Goal: Task Accomplishment & Management: Use online tool/utility

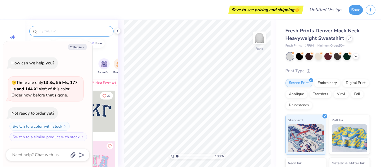
click at [91, 34] on input "text" at bounding box center [73, 31] width 71 height 6
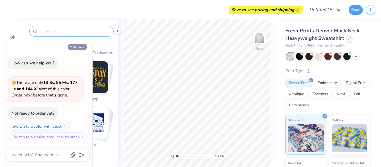
click at [85, 46] on button "Collapse" at bounding box center [77, 47] width 19 height 6
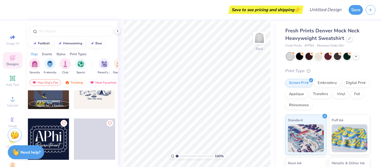
scroll to position [1191, 0]
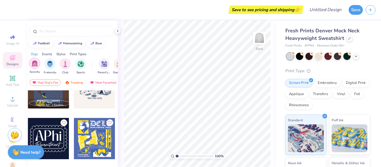
click at [32, 65] on img "filter for Sorority" at bounding box center [35, 63] width 6 height 6
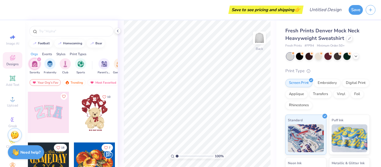
scroll to position [50, 0]
click at [57, 121] on div at bounding box center [48, 111] width 41 height 41
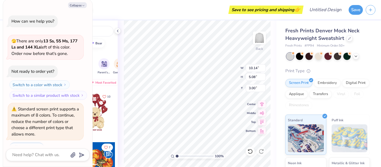
scroll to position [14, 0]
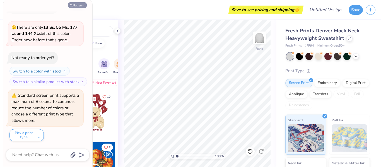
click at [84, 7] on icon "button" at bounding box center [83, 5] width 3 height 3
type textarea "x"
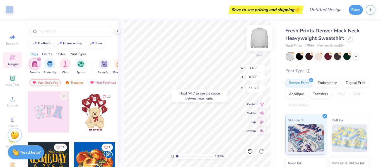
type input "11.58"
type input "3.11"
type input "4.05"
type input "1.99"
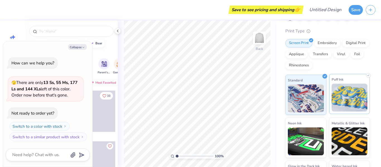
scroll to position [27, 0]
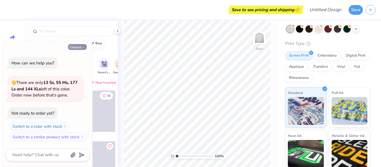
click at [79, 49] on button "Collapse" at bounding box center [77, 47] width 19 height 6
type textarea "x"
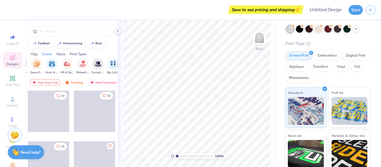
scroll to position [0, 88]
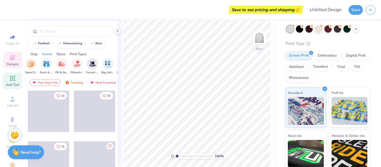
click at [15, 80] on div "Add Text" at bounding box center [13, 81] width 20 height 16
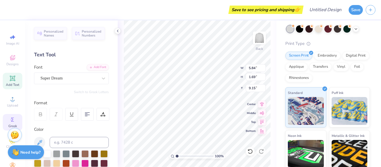
click at [11, 121] on icon at bounding box center [12, 119] width 7 height 7
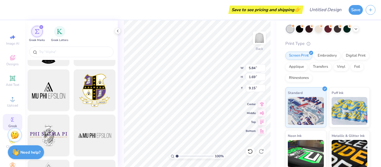
scroll to position [38, 0]
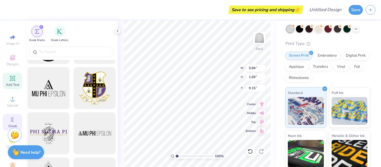
click at [11, 78] on icon at bounding box center [12, 78] width 4 height 4
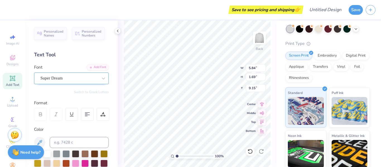
click at [89, 83] on div "Super Dream" at bounding box center [71, 79] width 75 height 12
type textarea "T"
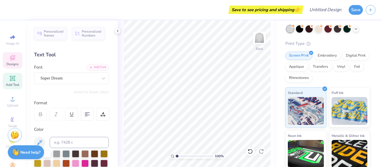
click at [14, 57] on div "Designs" at bounding box center [13, 60] width 20 height 16
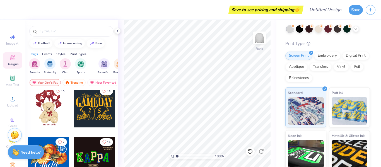
scroll to position [106, 0]
click at [75, 81] on div "Trending" at bounding box center [73, 82] width 23 height 7
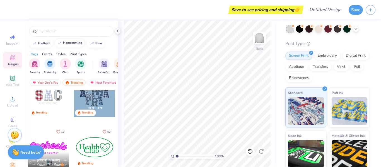
scroll to position [677, 0]
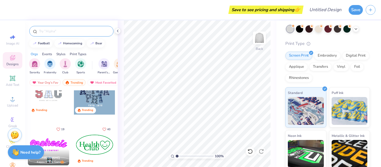
click at [83, 32] on input "text" at bounding box center [73, 31] width 71 height 6
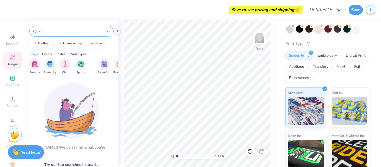
type input "s"
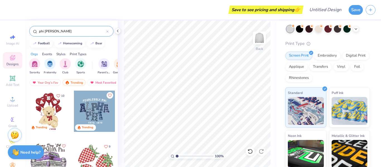
type input "phi lamb"
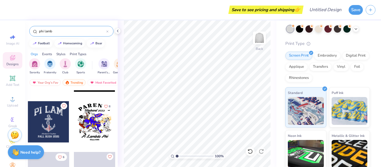
scroll to position [258, 0]
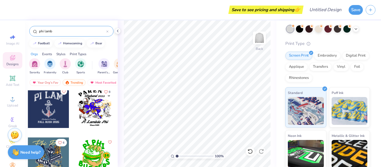
click at [106, 33] on icon at bounding box center [107, 31] width 2 height 2
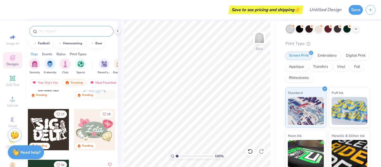
scroll to position [287, 0]
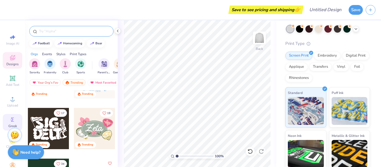
click at [11, 118] on icon at bounding box center [12, 120] width 3 height 4
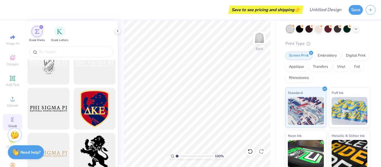
scroll to position [289, 0]
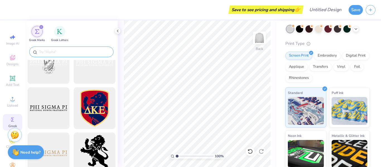
click at [92, 55] on div at bounding box center [71, 52] width 84 height 11
click at [91, 54] on input "text" at bounding box center [73, 52] width 71 height 6
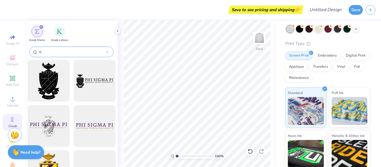
type input "s"
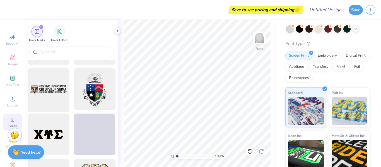
scroll to position [444, 0]
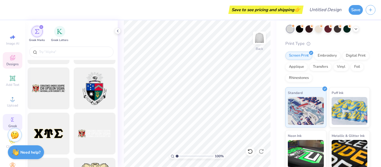
click at [10, 57] on icon at bounding box center [12, 57] width 7 height 7
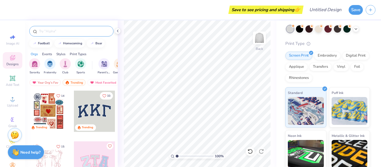
click at [66, 33] on input "text" at bounding box center [73, 31] width 71 height 6
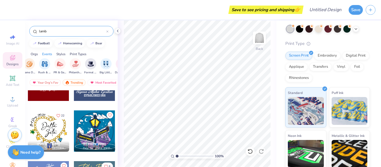
scroll to position [1411, 0]
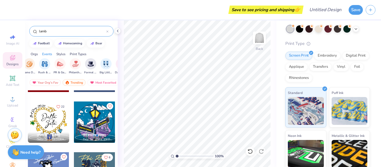
type input "lamb"
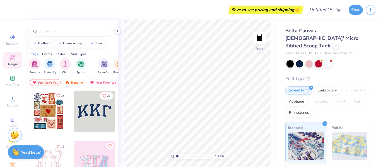
click at [330, 60] on div "Bella Canvas [DEMOGRAPHIC_DATA]' Micro Ribbed Scoop Tank Bella + Canvas # 1012B…" at bounding box center [327, 137] width 85 height 221
click at [330, 60] on div at bounding box center [327, 63] width 83 height 7
click at [319, 60] on div at bounding box center [318, 63] width 7 height 7
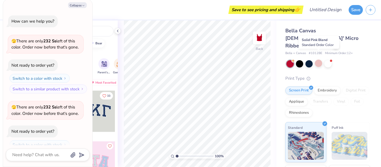
scroll to position [18, 0]
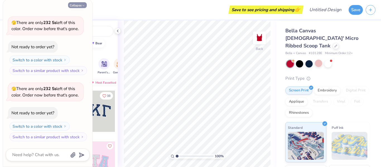
click at [79, 6] on button "Collapse" at bounding box center [77, 5] width 19 height 6
type textarea "x"
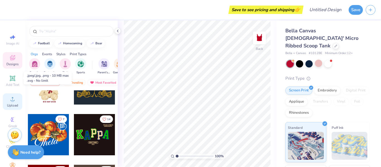
scroll to position [25, 0]
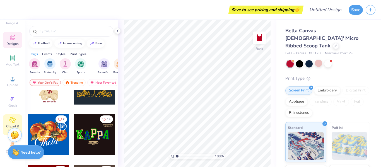
click at [11, 124] on span "Clipart & logos" at bounding box center [13, 128] width 20 height 9
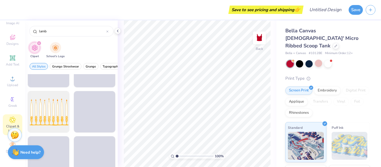
scroll to position [209, 0]
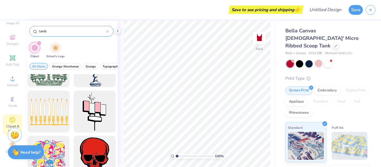
click at [84, 36] on div "lamb" at bounding box center [71, 31] width 84 height 11
click at [83, 35] on div "lamb" at bounding box center [71, 31] width 84 height 11
click at [72, 31] on input "lamb" at bounding box center [72, 31] width 68 height 6
type input "l"
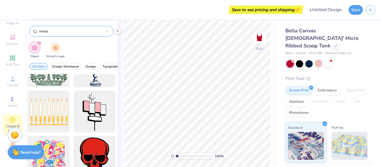
type input "sheep"
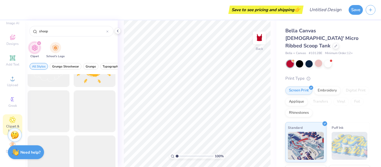
scroll to position [346, 0]
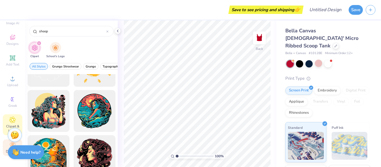
click at [3, 144] on div "Decorate" at bounding box center [13, 147] width 20 height 16
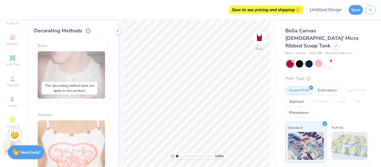
scroll to position [356, 0]
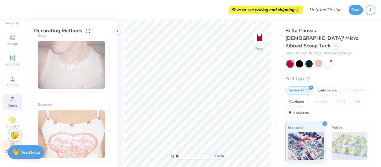
click at [10, 98] on circle at bounding box center [11, 99] width 3 height 3
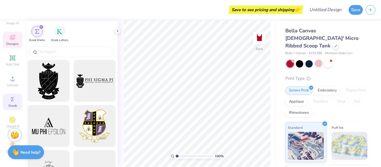
click at [9, 34] on icon at bounding box center [12, 37] width 7 height 7
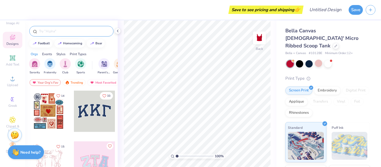
click at [80, 33] on input "text" at bounding box center [73, 31] width 71 height 6
type input "sheep"
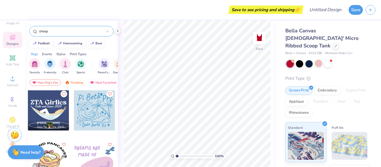
scroll to position [0, 0]
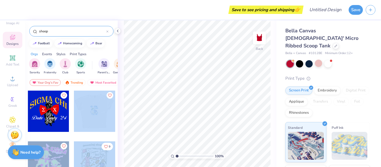
click at [206, 96] on div "Save to see pricing and shipping 👉 Design Title Save Image AI Designs Add Text …" at bounding box center [190, 83] width 381 height 167
click at [97, 120] on div at bounding box center [94, 111] width 41 height 41
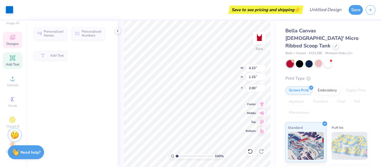
type input "4.23"
type input "1.15"
click at [333, 60] on div at bounding box center [327, 63] width 83 height 7
